Goal: Task Accomplishment & Management: Use online tool/utility

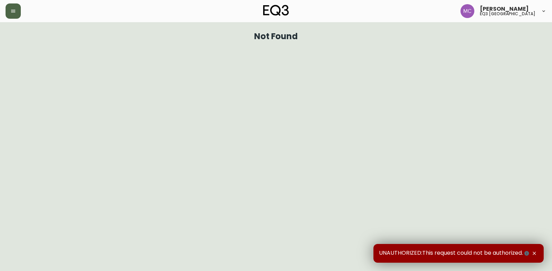
click at [12, 10] on icon "button" at bounding box center [13, 11] width 6 height 6
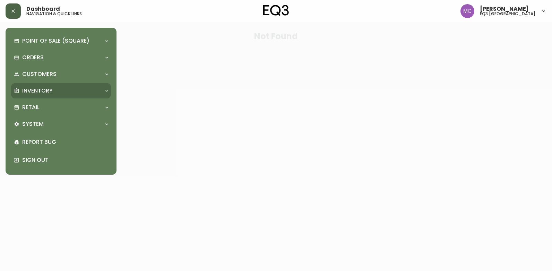
click at [48, 94] on p "Inventory" at bounding box center [37, 91] width 31 height 8
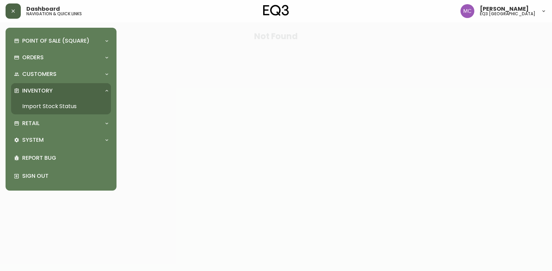
click at [48, 108] on link "Import Stock Status" at bounding box center [61, 107] width 100 height 16
